Goal: Task Accomplishment & Management: Use online tool/utility

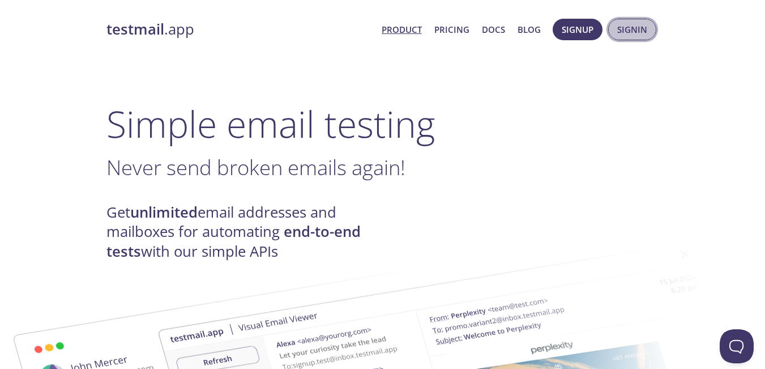
click at [638, 23] on span "Signin" at bounding box center [632, 29] width 30 height 15
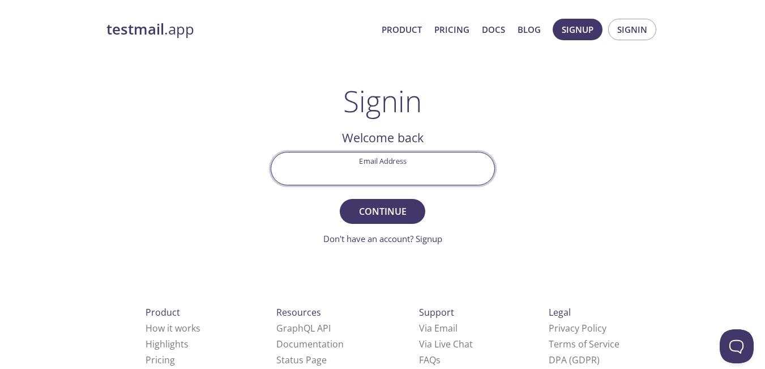
click at [382, 173] on input "Email Address" at bounding box center [382, 168] width 223 height 32
type input "[EMAIL_ADDRESS][DOMAIN_NAME]"
click at [386, 214] on span "Continue" at bounding box center [382, 211] width 60 height 16
click at [376, 175] on input "Signin Security Code" at bounding box center [382, 168] width 223 height 32
paste input "QAZZL1U"
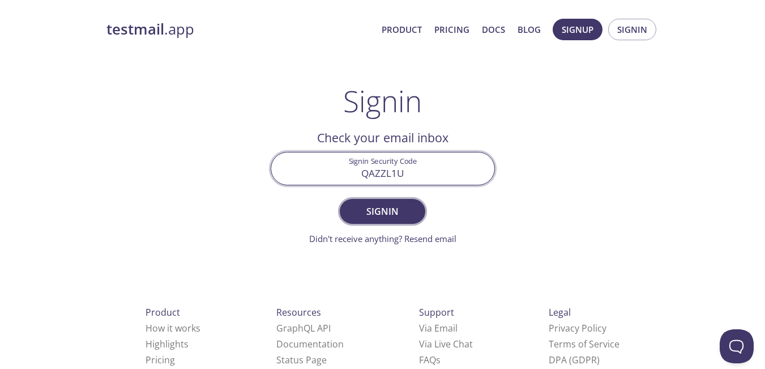
type input "QAZZL1U"
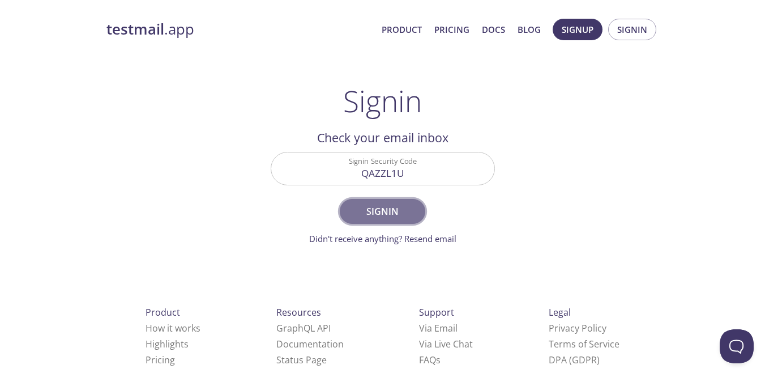
click at [393, 211] on span "Signin" at bounding box center [382, 211] width 60 height 16
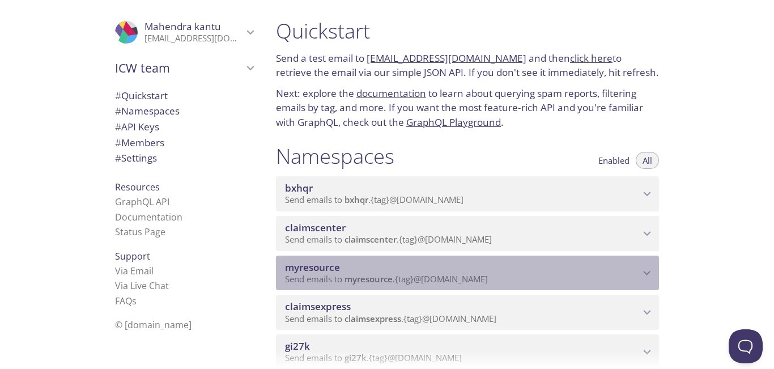
click at [514, 272] on span "myresource" at bounding box center [462, 267] width 355 height 12
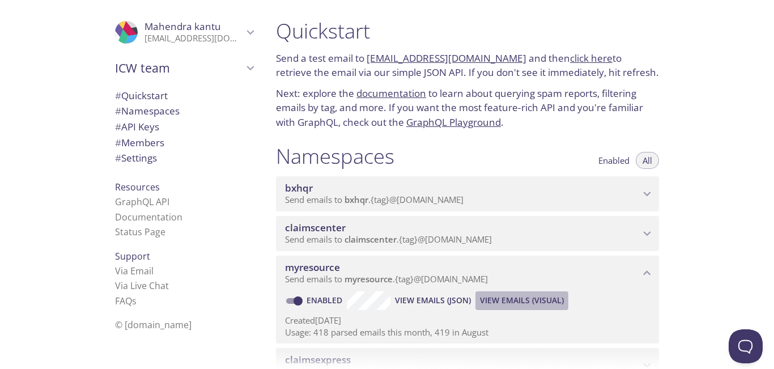
click at [525, 300] on span "View Emails (Visual)" at bounding box center [522, 300] width 84 height 14
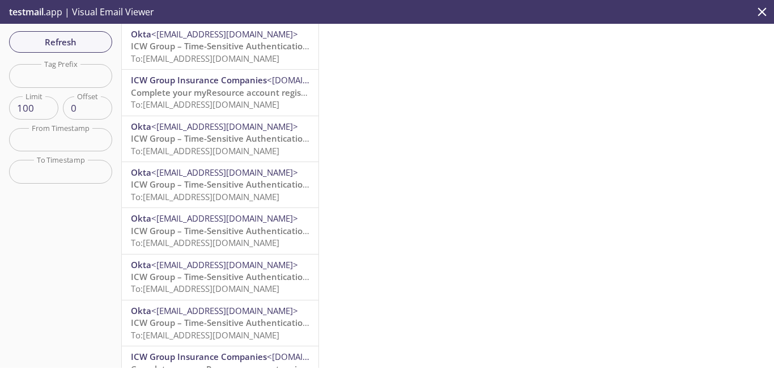
click at [225, 46] on span "ICW Group – Time-Sensitive Authentication Code" at bounding box center [231, 45] width 201 height 11
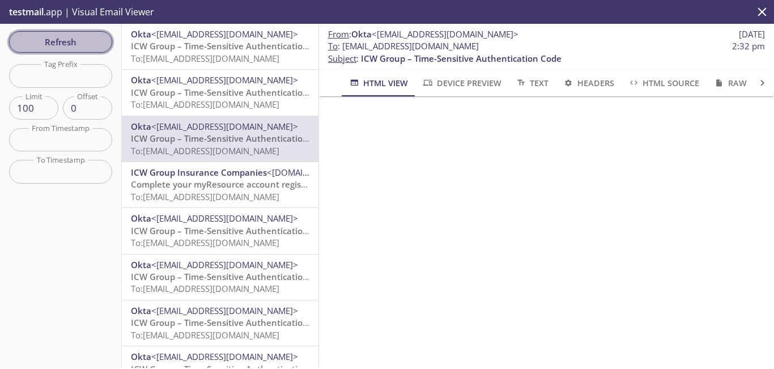
click at [79, 46] on span "Refresh" at bounding box center [60, 42] width 85 height 15
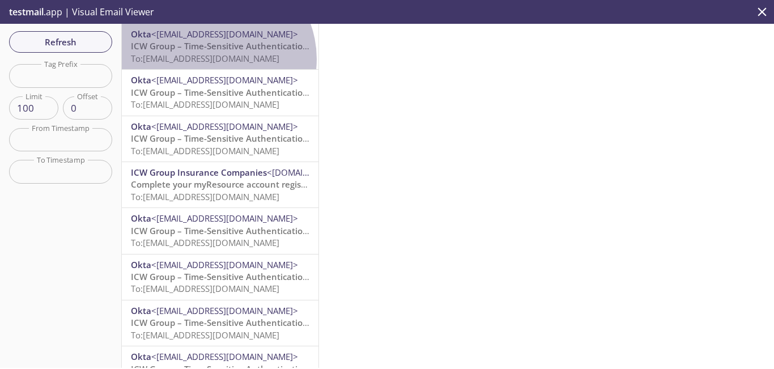
click at [213, 59] on span "To: [EMAIL_ADDRESS][DOMAIN_NAME]" at bounding box center [205, 58] width 148 height 11
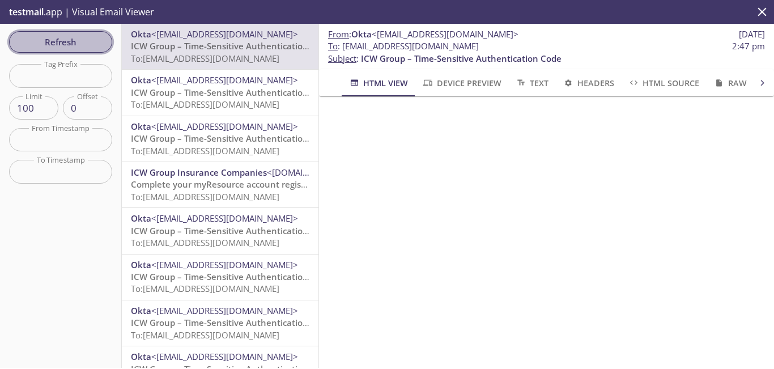
click at [95, 43] on span "Refresh" at bounding box center [60, 42] width 85 height 15
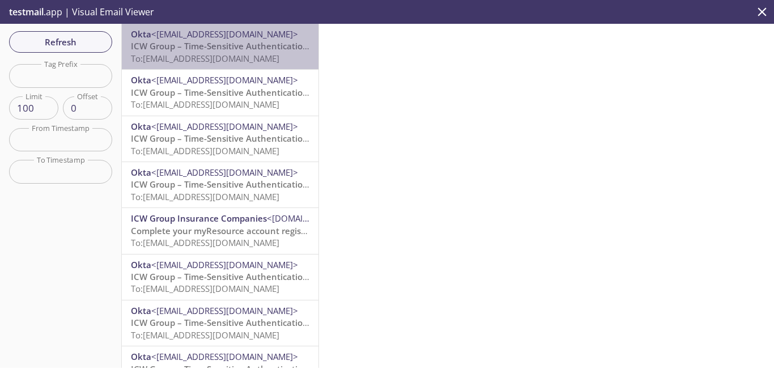
click at [227, 54] on span "To: [EMAIL_ADDRESS][DOMAIN_NAME]" at bounding box center [205, 58] width 148 height 11
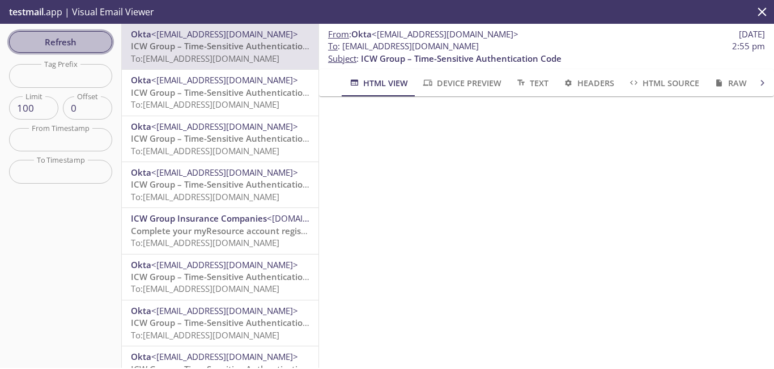
click at [76, 46] on span "Refresh" at bounding box center [60, 42] width 85 height 15
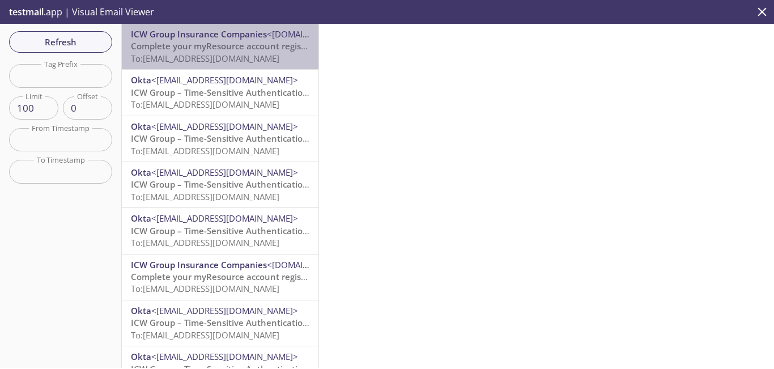
click at [233, 57] on span "To: [EMAIL_ADDRESS][DOMAIN_NAME]" at bounding box center [205, 58] width 148 height 11
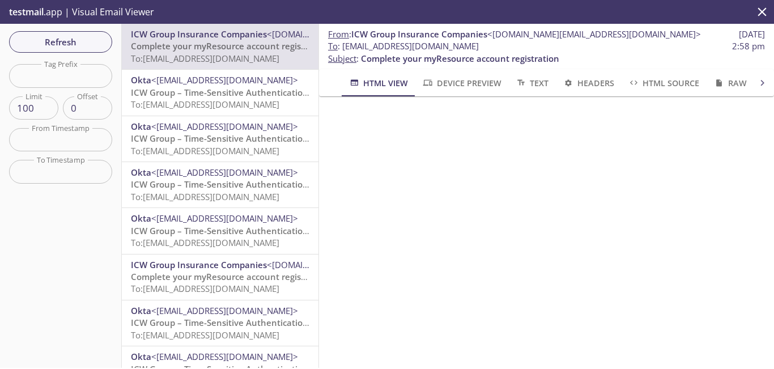
drag, startPoint x: 521, startPoint y: 48, endPoint x: 345, endPoint y: 47, distance: 175.6
click at [345, 47] on span "To : [EMAIL_ADDRESS][DOMAIN_NAME]" at bounding box center [403, 46] width 151 height 12
copy span "[EMAIL_ADDRESS][DOMAIN_NAME]"
click at [99, 41] on span "Refresh" at bounding box center [60, 42] width 85 height 15
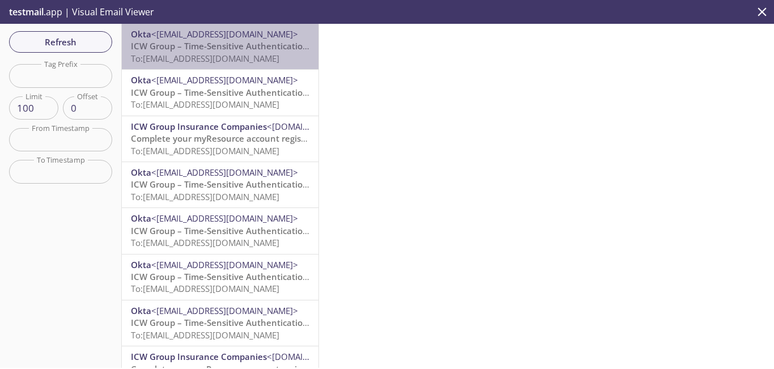
click at [244, 57] on span "To: [EMAIL_ADDRESS][DOMAIN_NAME]" at bounding box center [205, 58] width 148 height 11
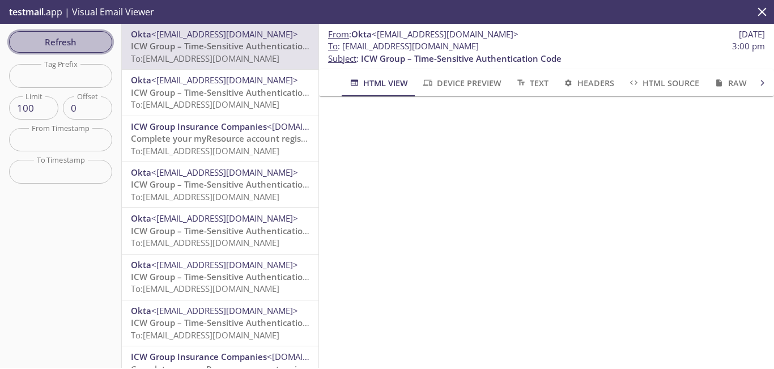
click at [84, 48] on span "Refresh" at bounding box center [60, 42] width 85 height 15
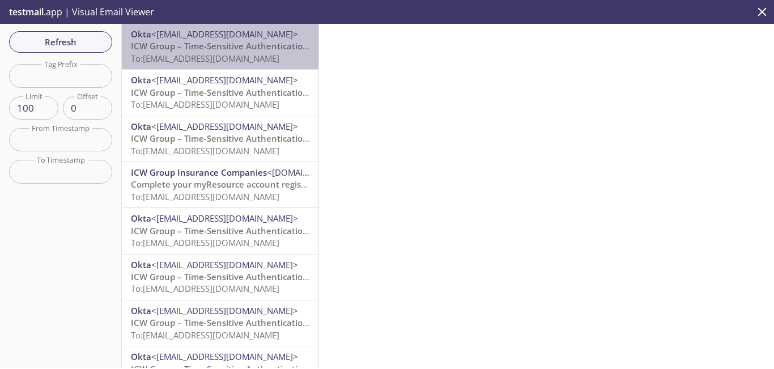
click at [225, 50] on span "ICW Group – Time-Sensitive Authentication Code" at bounding box center [231, 45] width 201 height 11
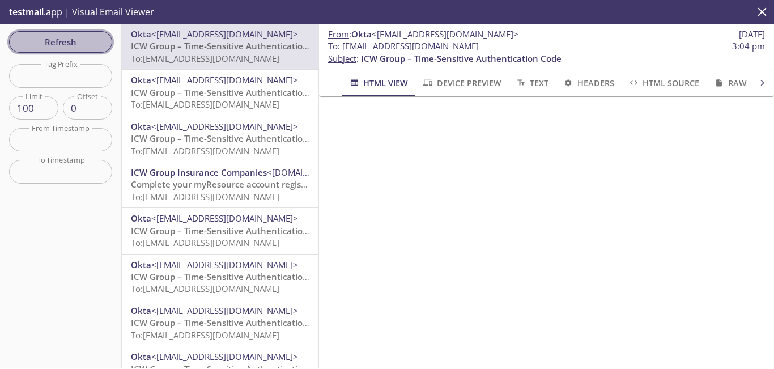
click at [67, 42] on span "Refresh" at bounding box center [60, 42] width 85 height 15
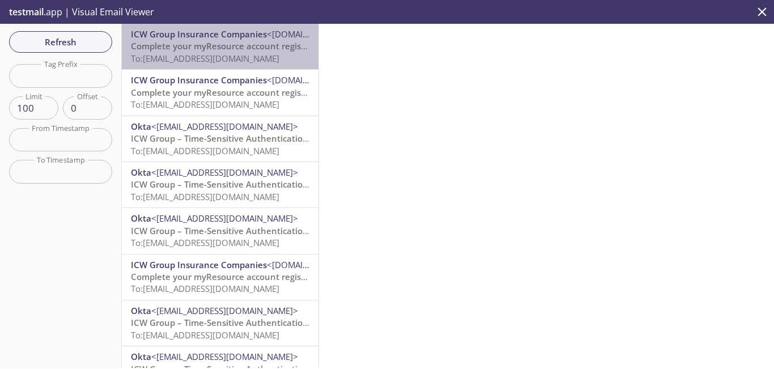
click at [240, 45] on span "Complete your myResource account registration" at bounding box center [230, 45] width 198 height 11
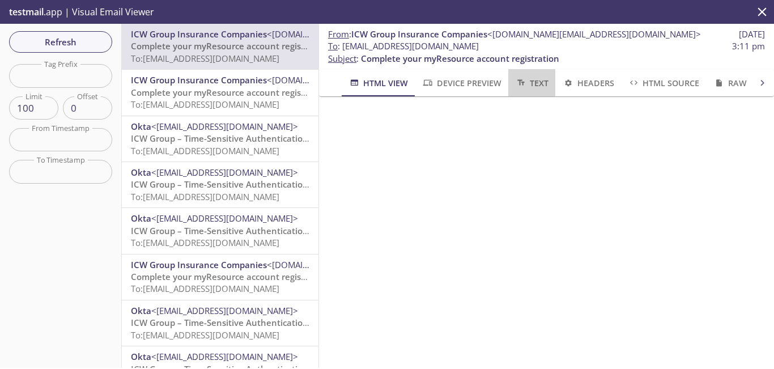
click at [542, 71] on button "Text" at bounding box center [531, 82] width 47 height 27
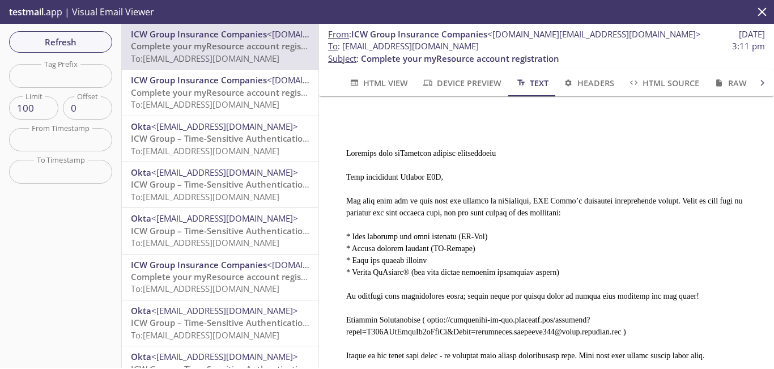
drag, startPoint x: 526, startPoint y: 48, endPoint x: 341, endPoint y: 50, distance: 184.7
click at [341, 50] on span "To : [EMAIL_ADDRESS][DOMAIN_NAME] 3:11 pm" at bounding box center [546, 46] width 437 height 12
copy span "[EMAIL_ADDRESS][DOMAIN_NAME]"
click at [71, 47] on span "Refresh" at bounding box center [60, 42] width 85 height 15
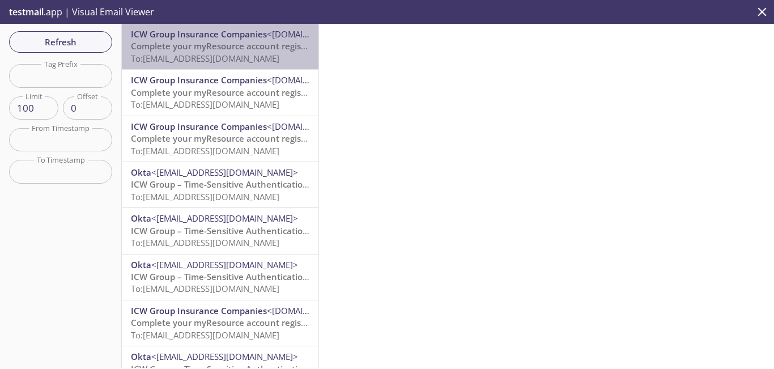
click at [244, 59] on span "To: [EMAIL_ADDRESS][DOMAIN_NAME]" at bounding box center [205, 58] width 148 height 11
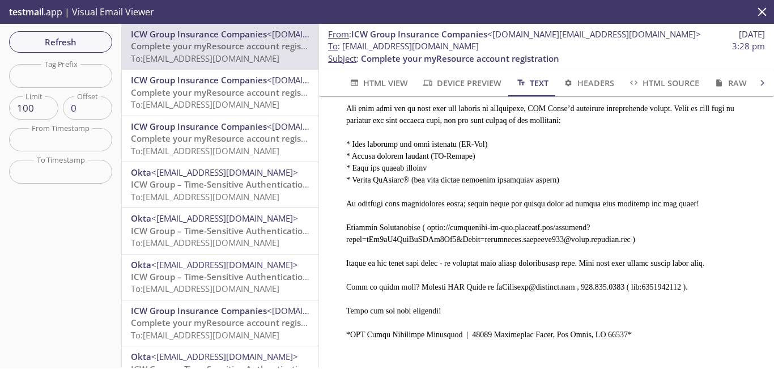
click at [403, 197] on pre at bounding box center [542, 181] width 419 height 327
click at [399, 199] on pre at bounding box center [542, 181] width 419 height 327
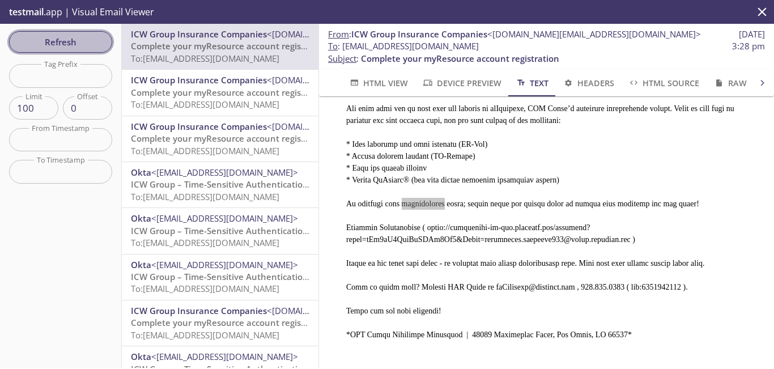
click at [83, 45] on span "Refresh" at bounding box center [60, 42] width 85 height 15
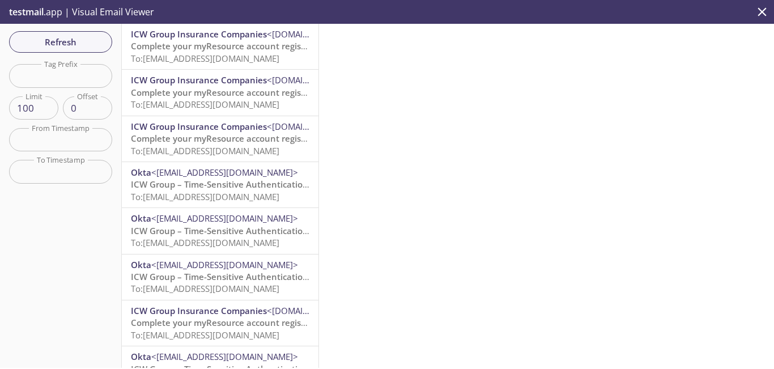
click at [241, 53] on span "To: [EMAIL_ADDRESS][DOMAIN_NAME]" at bounding box center [205, 58] width 148 height 11
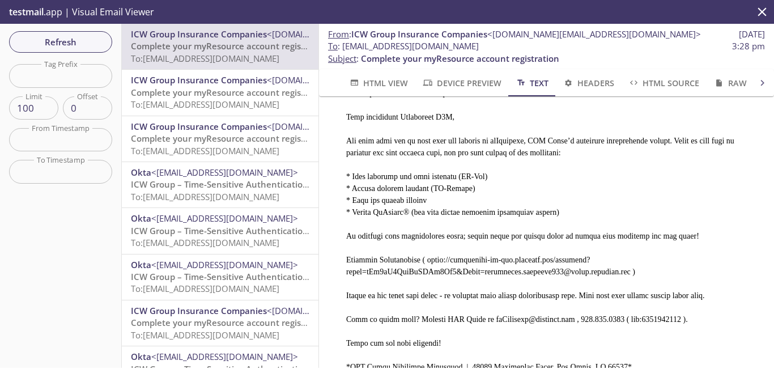
scroll to position [101, 0]
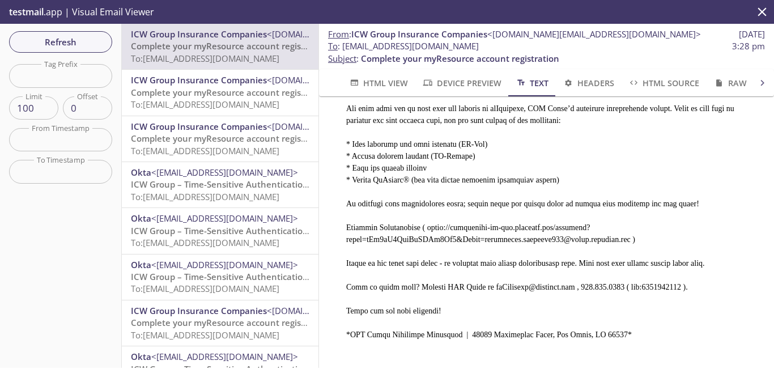
click at [466, 223] on pre at bounding box center [542, 181] width 419 height 327
drag, startPoint x: 578, startPoint y: 223, endPoint x: 418, endPoint y: 220, distance: 160.3
click at [418, 220] on pre at bounding box center [542, 181] width 419 height 327
copy pre "[URL][DOMAIN_NAME]"
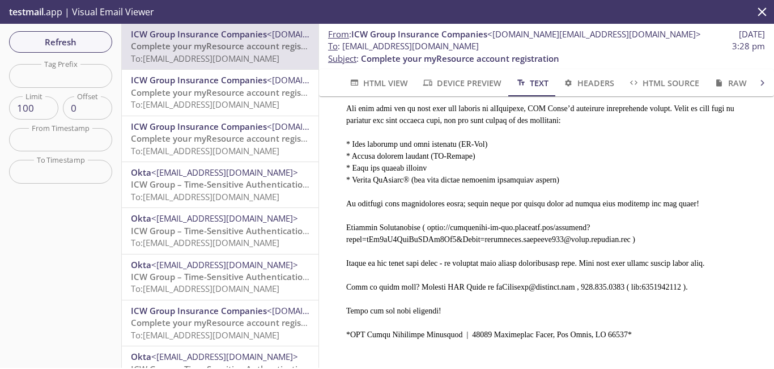
click at [682, 146] on pre at bounding box center [542, 181] width 419 height 327
click at [57, 38] on span "Refresh" at bounding box center [60, 42] width 85 height 15
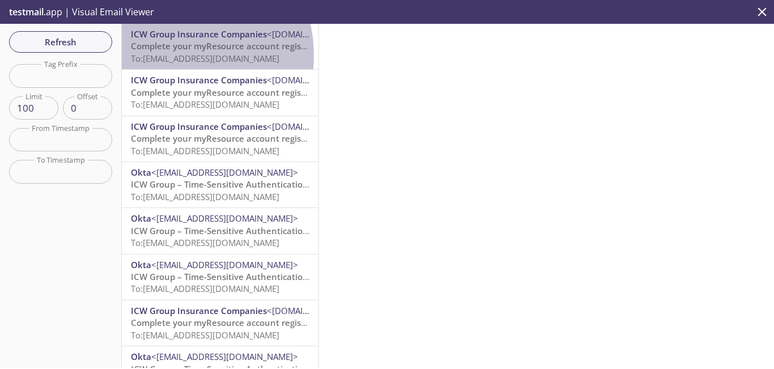
click at [169, 56] on span "To: [EMAIL_ADDRESS][DOMAIN_NAME]" at bounding box center [205, 58] width 148 height 11
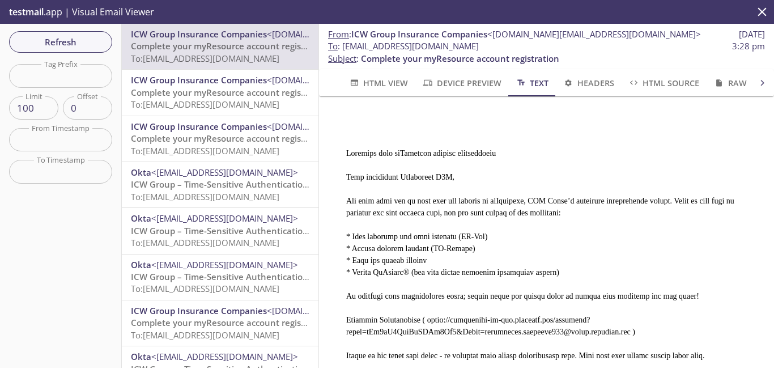
scroll to position [101, 0]
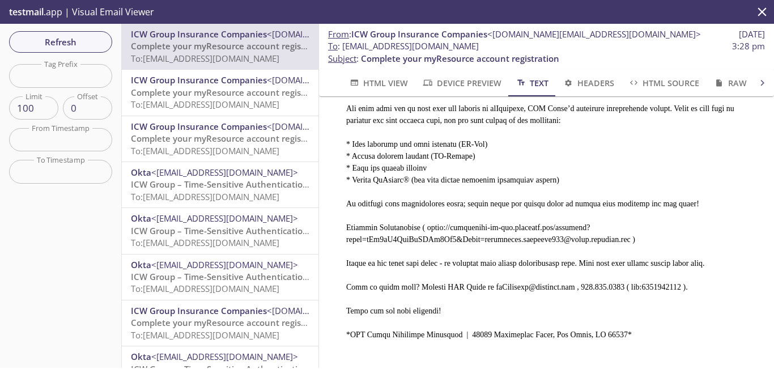
click at [588, 48] on span "To : [EMAIL_ADDRESS][DOMAIN_NAME] 3:28 pm" at bounding box center [546, 46] width 437 height 12
drag, startPoint x: 522, startPoint y: 44, endPoint x: 342, endPoint y: 50, distance: 180.3
click at [342, 50] on span "To : [EMAIL_ADDRESS][DOMAIN_NAME] 3:28 pm" at bounding box center [546, 46] width 437 height 12
copy span "[EMAIL_ADDRESS][DOMAIN_NAME]"
click at [78, 40] on span "Refresh" at bounding box center [60, 42] width 85 height 15
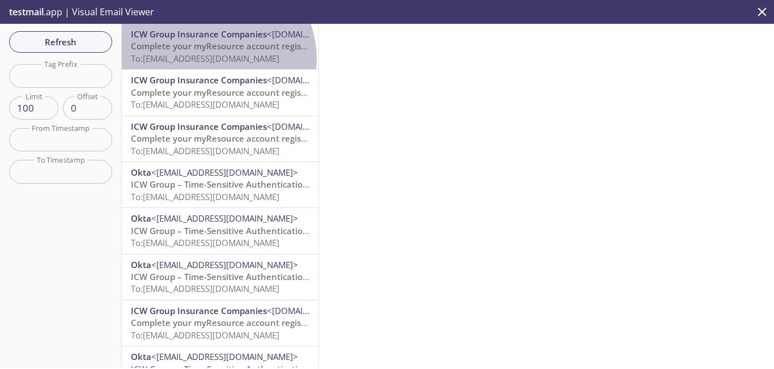
click at [213, 58] on span "To: [EMAIL_ADDRESS][DOMAIN_NAME]" at bounding box center [205, 58] width 148 height 11
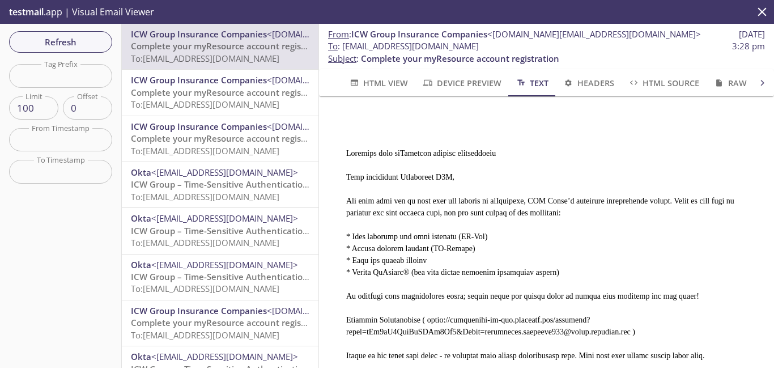
click at [393, 317] on pre at bounding box center [542, 273] width 419 height 327
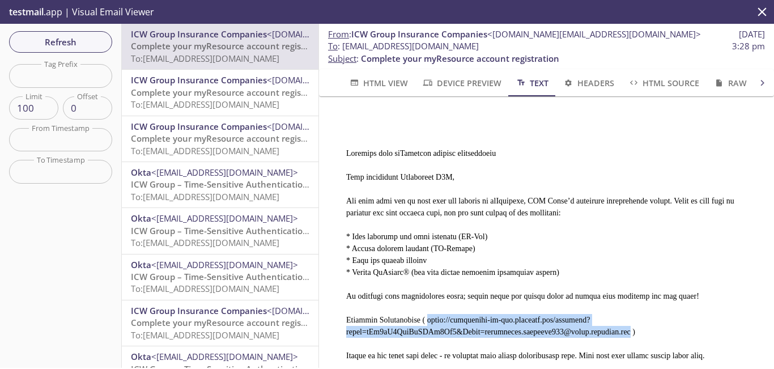
drag, startPoint x: 625, startPoint y: 327, endPoint x: 419, endPoint y: 314, distance: 206.7
click at [419, 314] on pre at bounding box center [542, 273] width 419 height 327
copy pre "[URL][DOMAIN_NAME][EMAIL_ADDRESS][DOMAIN_NAME]"
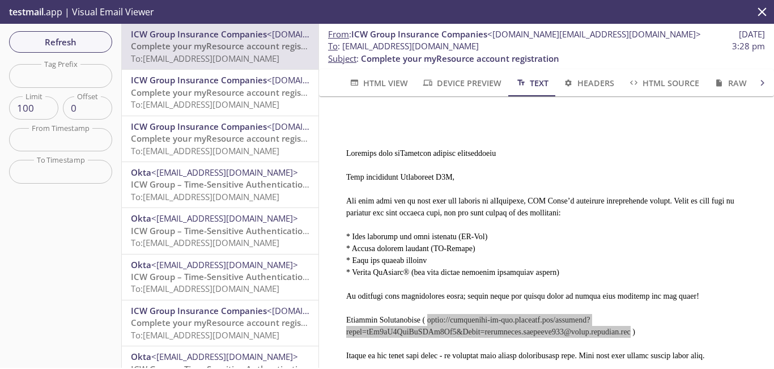
drag, startPoint x: 523, startPoint y: 44, endPoint x: 343, endPoint y: 46, distance: 179.6
click at [343, 46] on span "To : [EMAIL_ADDRESS][DOMAIN_NAME] 3:28 pm" at bounding box center [546, 46] width 437 height 12
copy span "[EMAIL_ADDRESS][DOMAIN_NAME]"
click at [78, 51] on button "Refresh" at bounding box center [60, 42] width 103 height 22
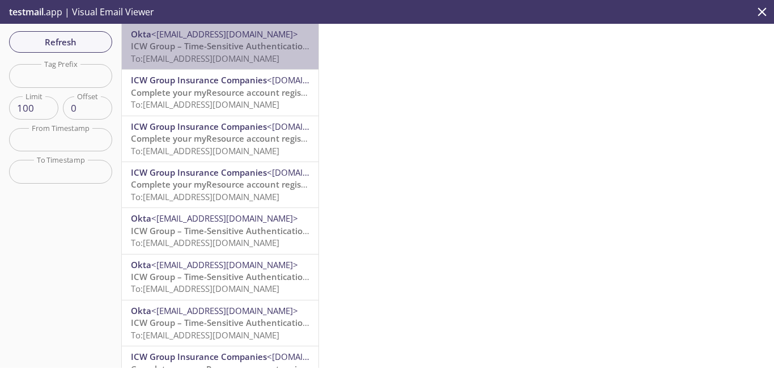
click at [252, 66] on div "Okta <[EMAIL_ADDRESS][DOMAIN_NAME]> ICW Group – Time-Sensitive Authentication C…" at bounding box center [220, 46] width 197 height 45
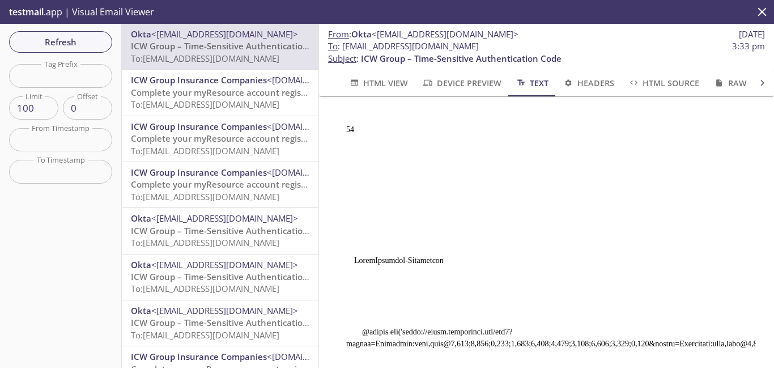
click at [248, 53] on span "To: [EMAIL_ADDRESS][DOMAIN_NAME]" at bounding box center [205, 58] width 148 height 11
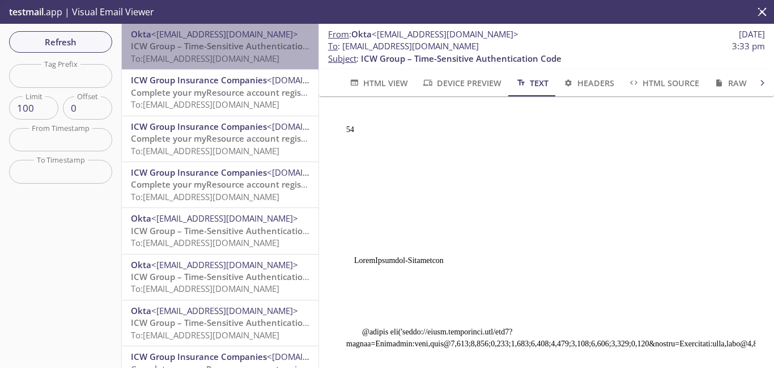
click at [248, 53] on span "To: [EMAIL_ADDRESS][DOMAIN_NAME]" at bounding box center [205, 58] width 148 height 11
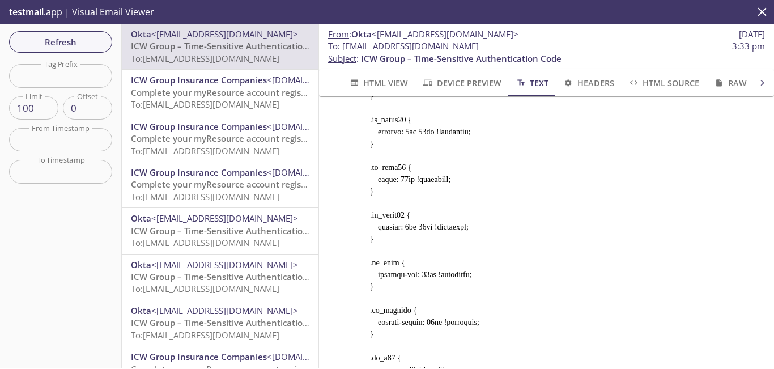
scroll to position [2530, 0]
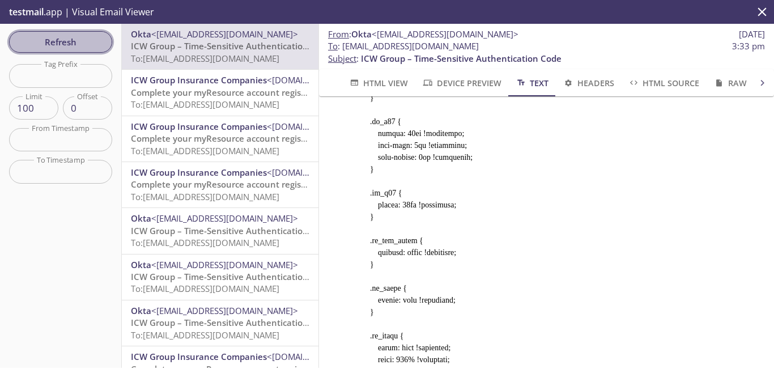
click at [88, 49] on span "Refresh" at bounding box center [60, 42] width 85 height 15
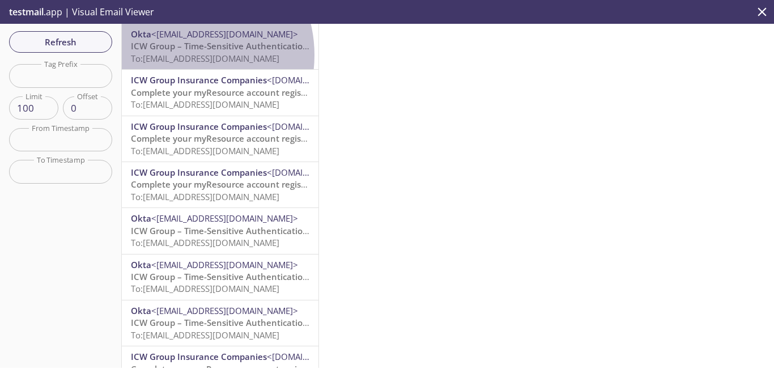
click at [180, 55] on span "To: [EMAIL_ADDRESS][DOMAIN_NAME]" at bounding box center [205, 58] width 148 height 11
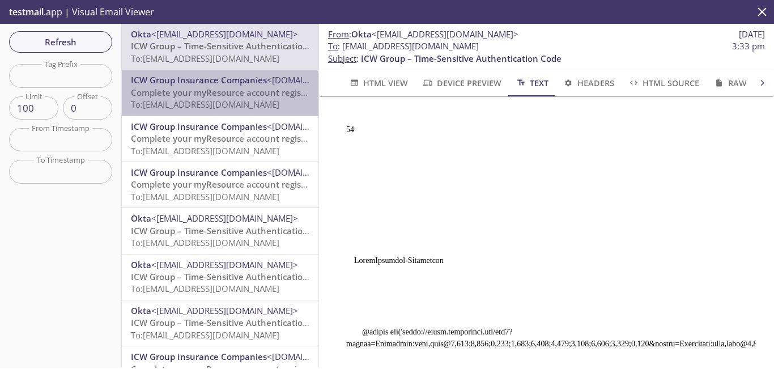
click at [219, 97] on span "Complete your myResource account registration" at bounding box center [230, 92] width 198 height 11
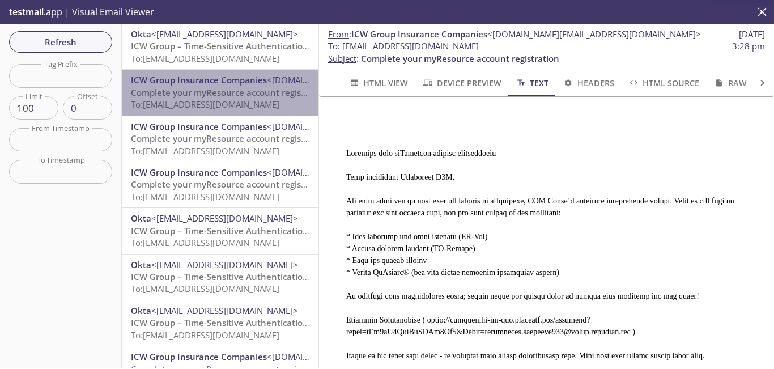
click at [219, 97] on span "Complete your myResource account registration" at bounding box center [230, 92] width 198 height 11
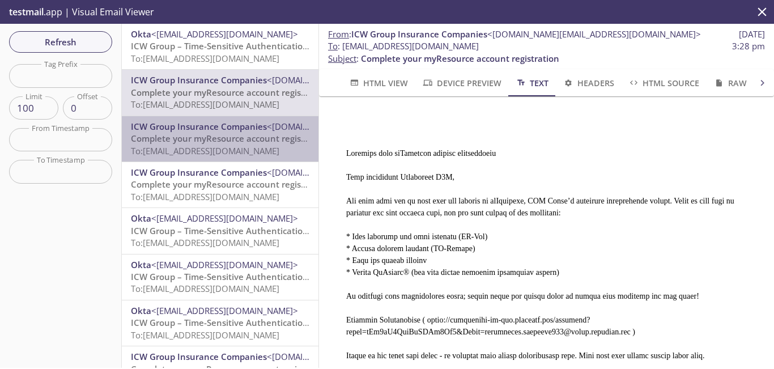
click at [229, 139] on span "Complete your myResource account registration" at bounding box center [230, 138] width 198 height 11
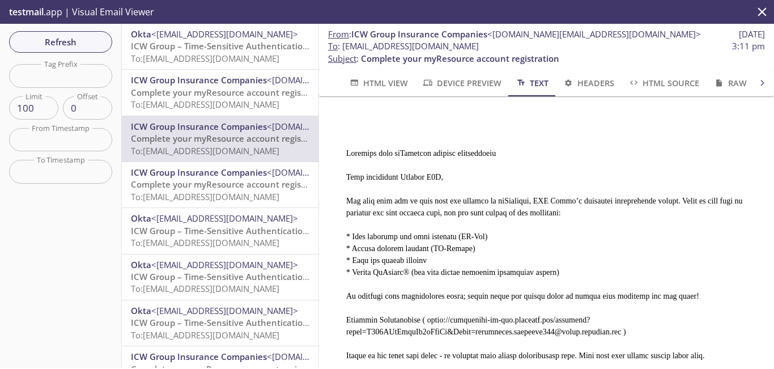
click at [235, 99] on span "To: [EMAIL_ADDRESS][DOMAIN_NAME]" at bounding box center [205, 104] width 148 height 11
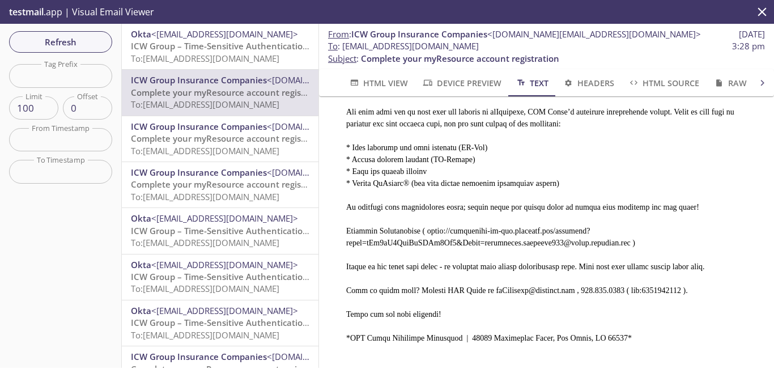
scroll to position [101, 0]
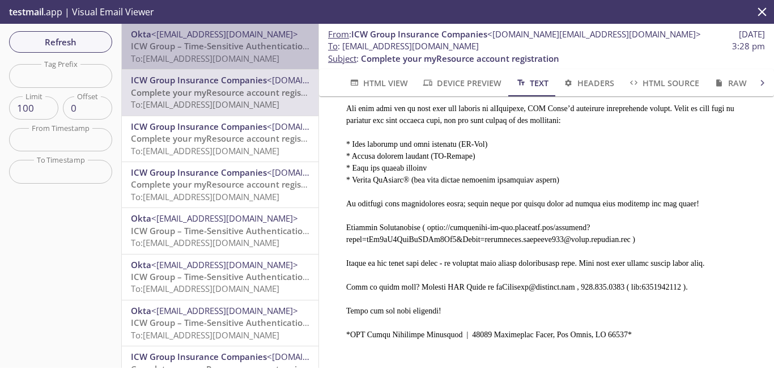
click at [262, 50] on span "ICW Group – Time-Sensitive Authentication Code" at bounding box center [231, 45] width 201 height 11
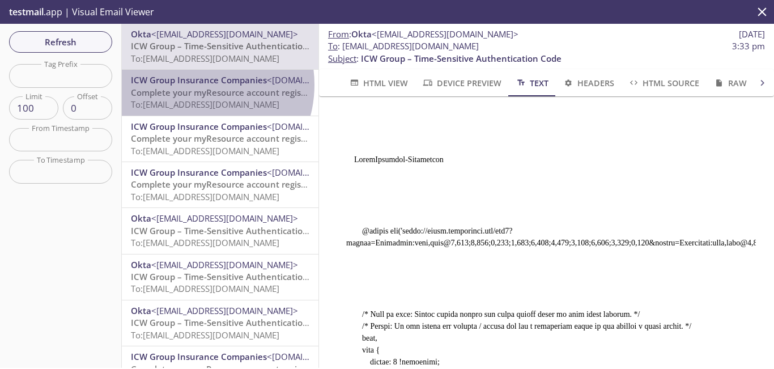
click at [195, 84] on span "ICW Group Insurance Companies" at bounding box center [199, 79] width 136 height 11
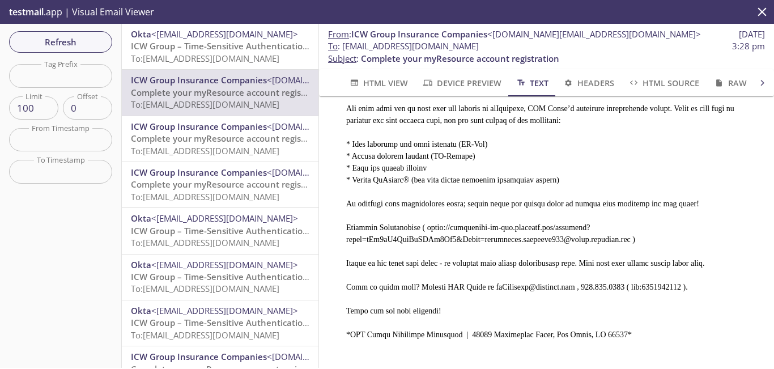
drag, startPoint x: 624, startPoint y: 234, endPoint x: 495, endPoint y: 233, distance: 129.7
drag, startPoint x: 495, startPoint y: 233, endPoint x: 489, endPoint y: 231, distance: 6.3
click at [489, 231] on pre at bounding box center [542, 181] width 419 height 327
click at [466, 236] on pre at bounding box center [542, 181] width 419 height 327
click at [397, 82] on span "HTML View" at bounding box center [377, 83] width 59 height 14
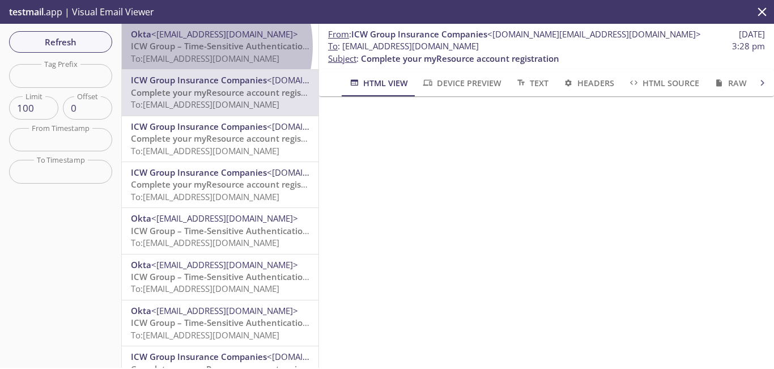
click at [189, 46] on span "ICW Group – Time-Sensitive Authentication Code" at bounding box center [231, 45] width 201 height 11
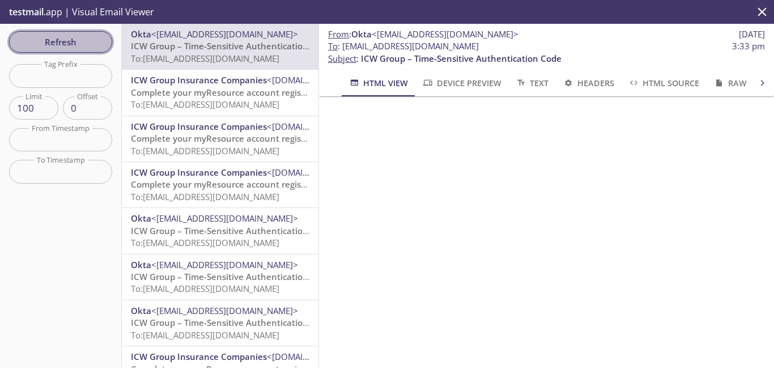
click at [87, 42] on span "Refresh" at bounding box center [60, 42] width 85 height 15
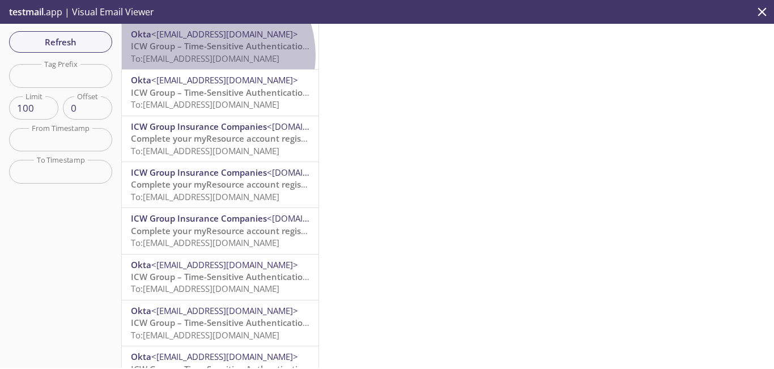
click at [211, 55] on span "To: [EMAIL_ADDRESS][DOMAIN_NAME]" at bounding box center [205, 58] width 148 height 11
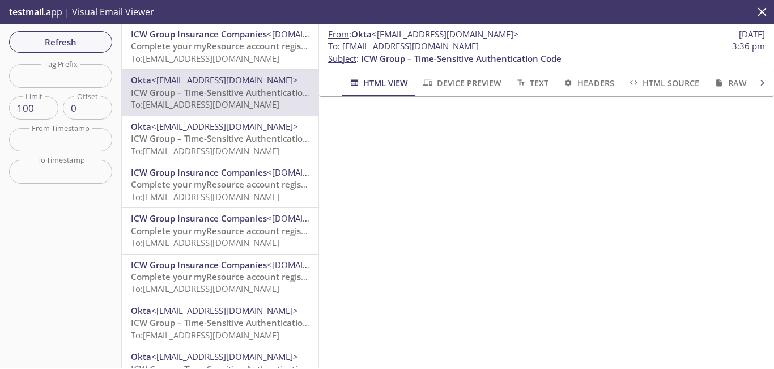
drag, startPoint x: 517, startPoint y: 45, endPoint x: 344, endPoint y: 47, distance: 172.8
click at [344, 47] on span "To : [EMAIL_ADDRESS][DOMAIN_NAME] 3:36 pm" at bounding box center [546, 46] width 437 height 12
copy span "[EMAIL_ADDRESS][DOMAIN_NAME]"
click at [73, 39] on span "Refresh" at bounding box center [60, 42] width 85 height 15
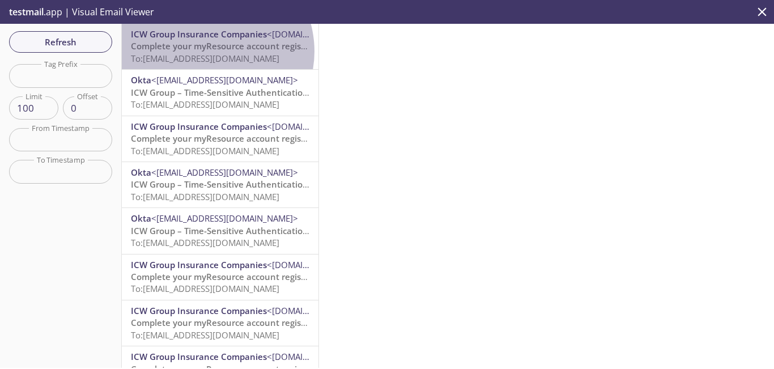
click at [208, 51] on span "Complete your myResource account registration" at bounding box center [230, 45] width 198 height 11
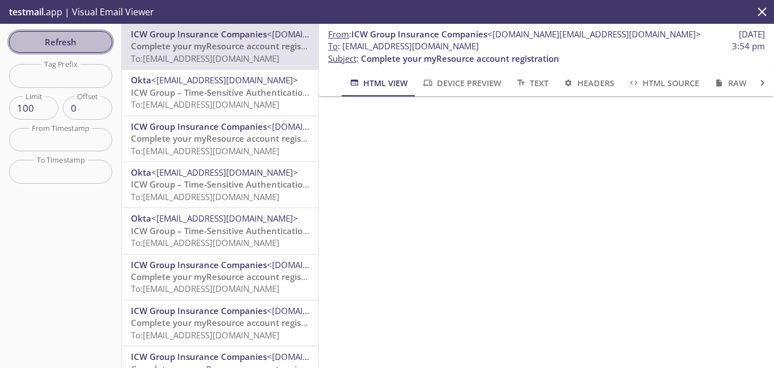
click at [84, 35] on span "Refresh" at bounding box center [60, 42] width 85 height 15
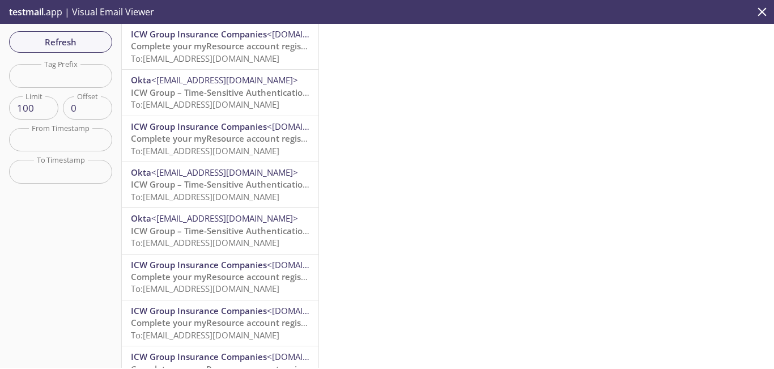
click at [228, 42] on span "Complete your myResource account registration" at bounding box center [230, 45] width 198 height 11
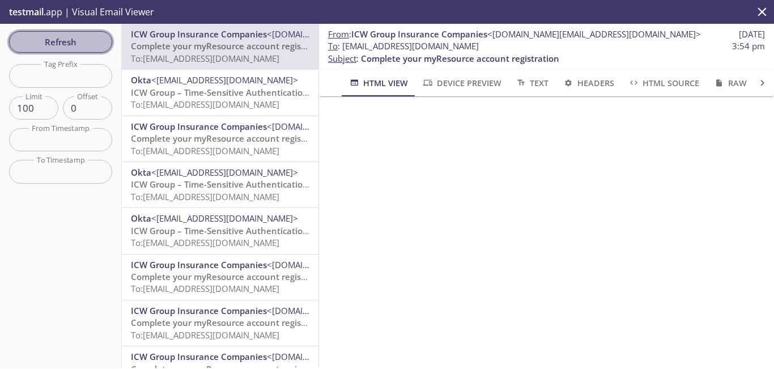
click at [96, 42] on span "Refresh" at bounding box center [60, 42] width 85 height 15
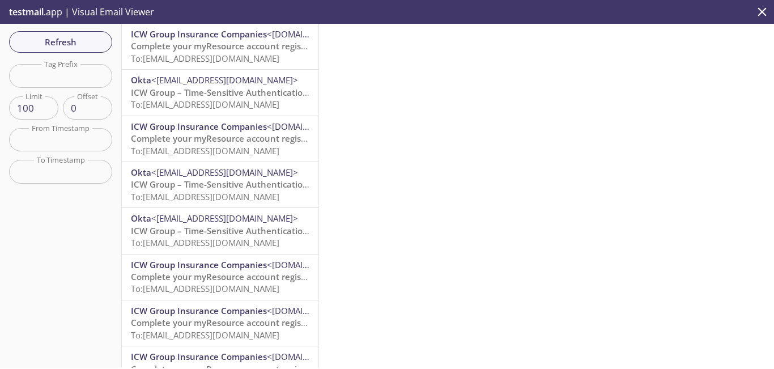
click at [224, 47] on span "Complete your myResource account registration" at bounding box center [230, 45] width 198 height 11
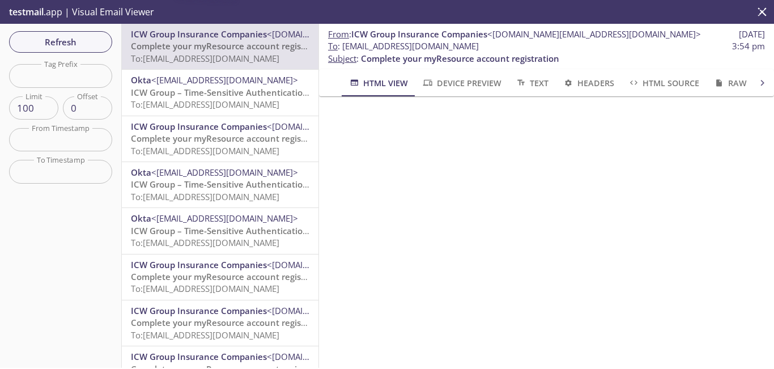
click at [224, 47] on span "Complete your myResource account registration" at bounding box center [230, 45] width 198 height 11
drag, startPoint x: 523, startPoint y: 48, endPoint x: 344, endPoint y: 46, distance: 179.6
click at [344, 46] on span "To : [EMAIL_ADDRESS][DOMAIN_NAME] 3:54 pm" at bounding box center [546, 46] width 437 height 12
click at [72, 43] on span "Refresh" at bounding box center [60, 42] width 85 height 15
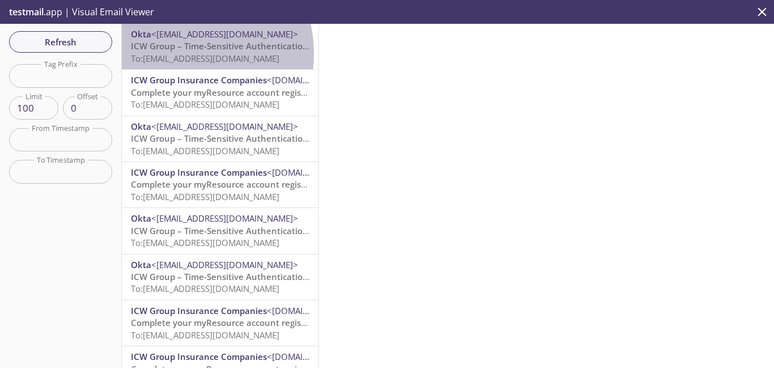
click at [173, 54] on span "To: [EMAIL_ADDRESS][DOMAIN_NAME]" at bounding box center [205, 58] width 148 height 11
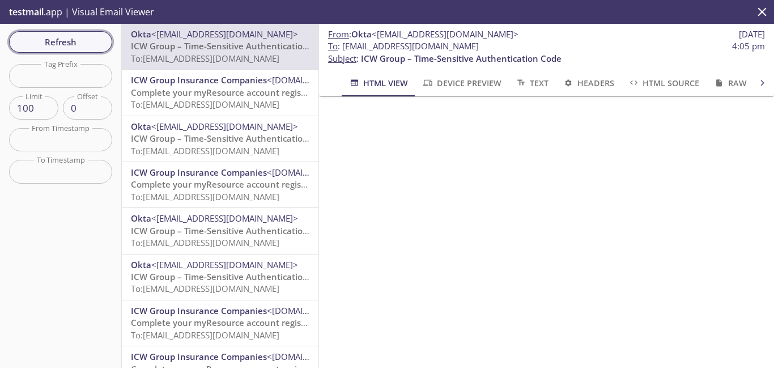
click at [74, 46] on span "Refresh" at bounding box center [60, 42] width 85 height 15
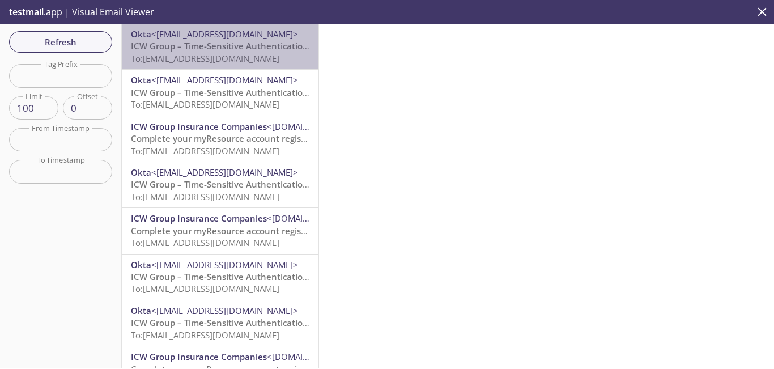
click at [226, 56] on span "To: [EMAIL_ADDRESS][DOMAIN_NAME]" at bounding box center [205, 58] width 148 height 11
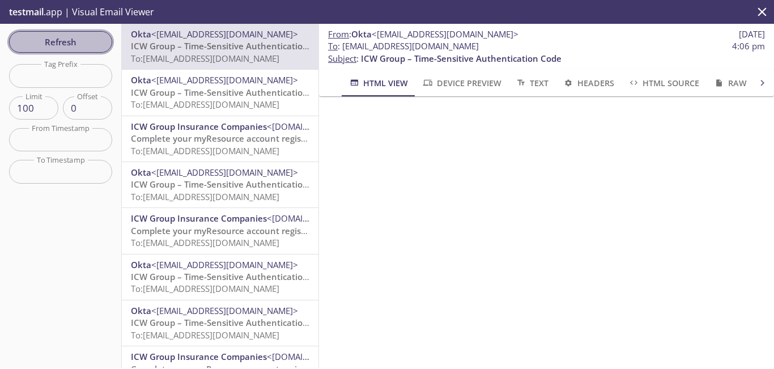
click at [86, 39] on span "Refresh" at bounding box center [60, 42] width 85 height 15
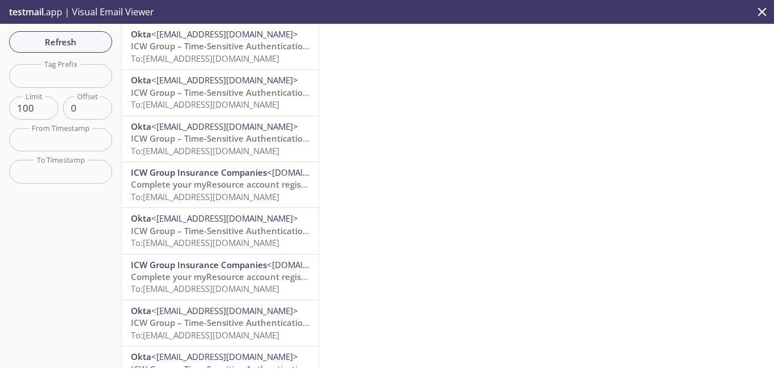
click at [244, 67] on div "Okta <[EMAIL_ADDRESS][DOMAIN_NAME]> ICW Group – Time-Sensitive Authentication C…" at bounding box center [220, 46] width 197 height 45
